Goal: Task Accomplishment & Management: Use online tool/utility

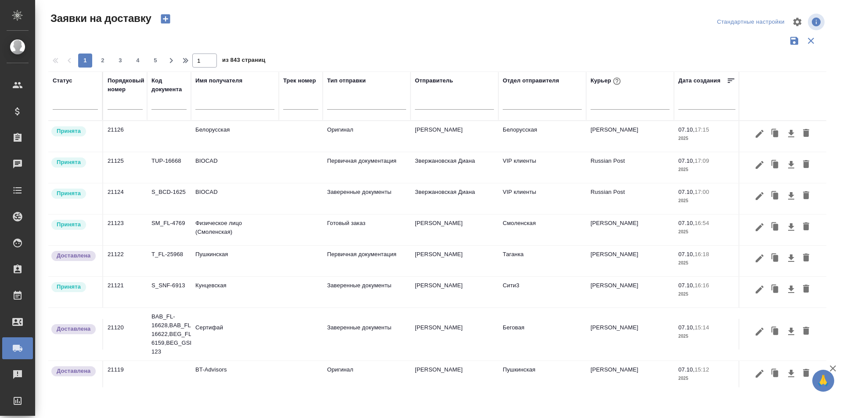
click at [217, 103] on input "text" at bounding box center [234, 103] width 79 height 11
type input "новарт"
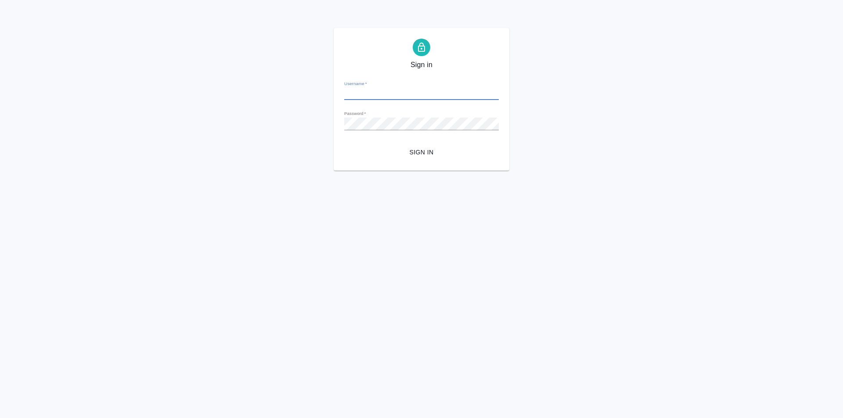
type input "[PERSON_NAME][EMAIL_ADDRESS][DOMAIN_NAME]"
click at [427, 152] on span "Sign in" at bounding box center [421, 152] width 140 height 11
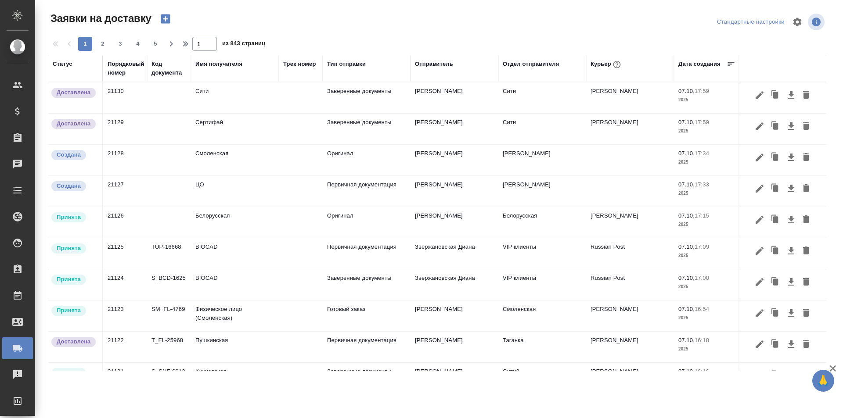
click at [207, 66] on div "Имя получателя" at bounding box center [218, 64] width 47 height 9
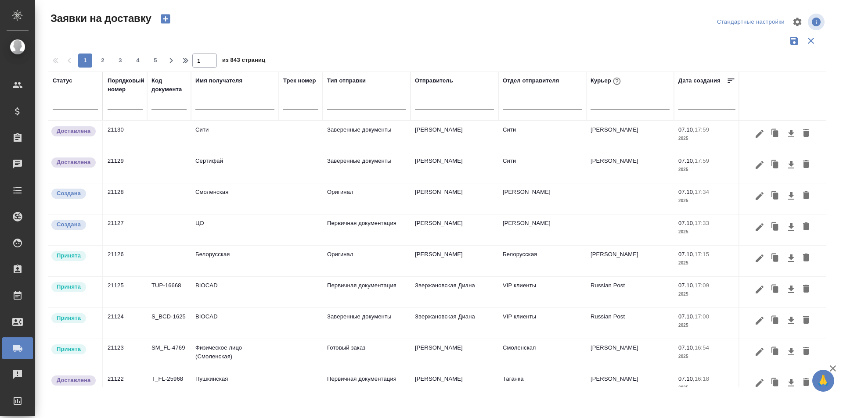
click at [205, 107] on input "text" at bounding box center [234, 103] width 79 height 11
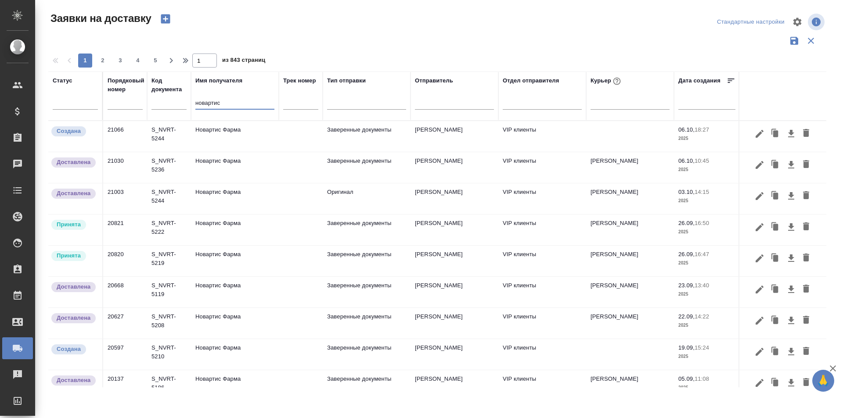
type input "новартис"
click at [222, 137] on td "Новартис Фарма" at bounding box center [235, 136] width 88 height 31
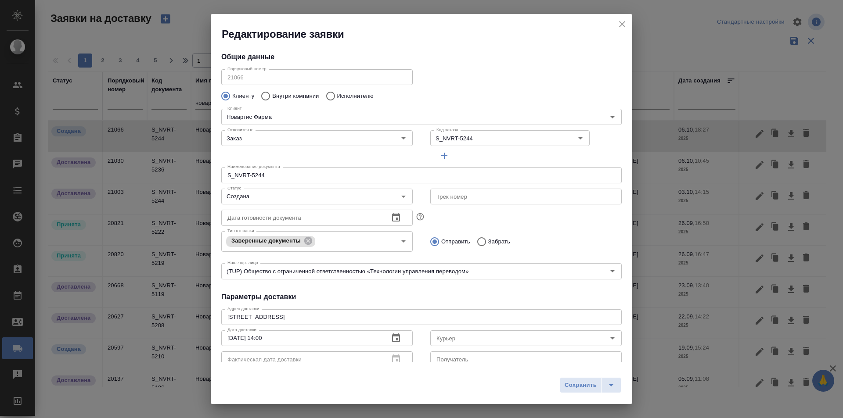
type input "Гладкова Анастасия"
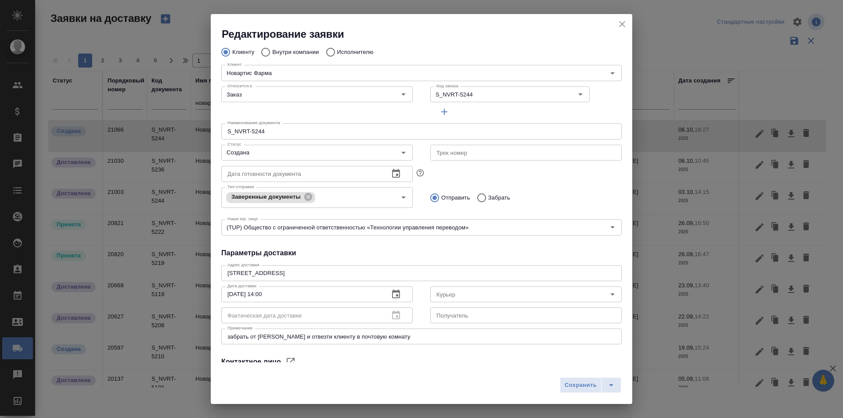
scroll to position [119, 0]
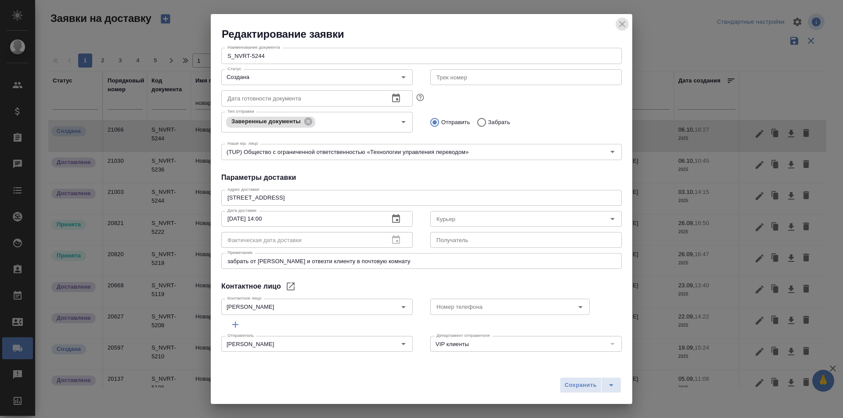
click at [623, 22] on icon "close" at bounding box center [622, 24] width 11 height 11
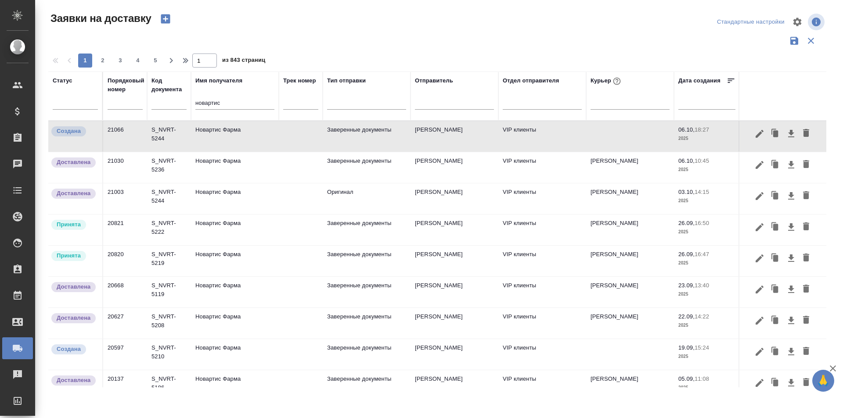
click at [212, 135] on td "Новартис Фарма" at bounding box center [235, 136] width 88 height 31
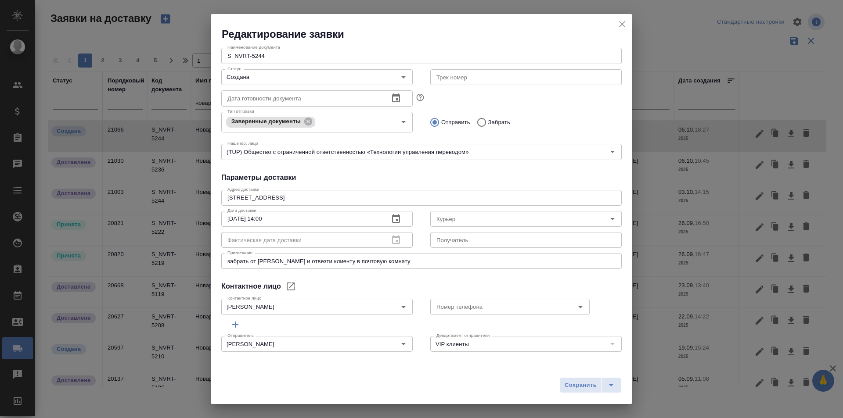
click at [622, 21] on icon "close" at bounding box center [622, 24] width 11 height 11
